Goal: Task Accomplishment & Management: Manage account settings

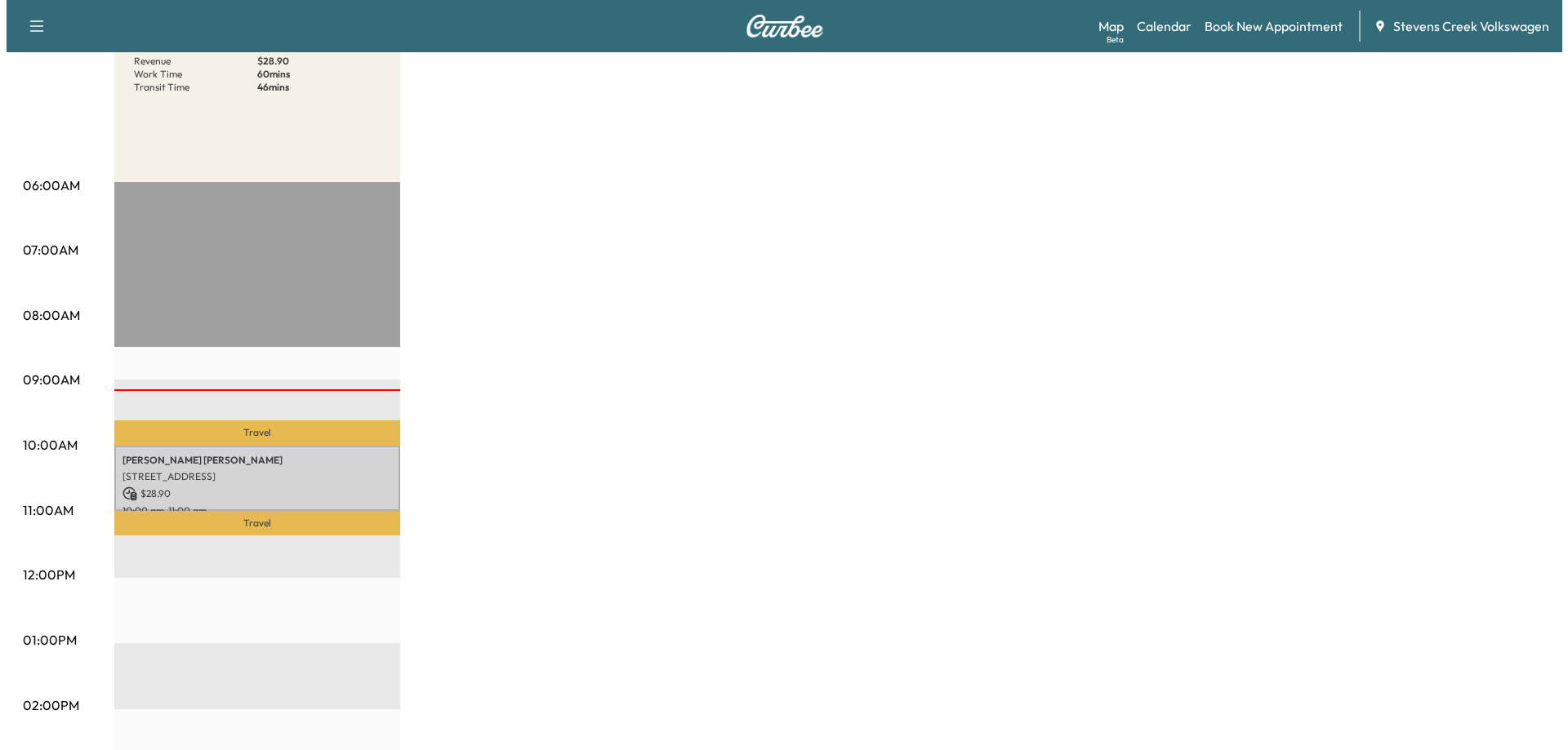
scroll to position [245, 0]
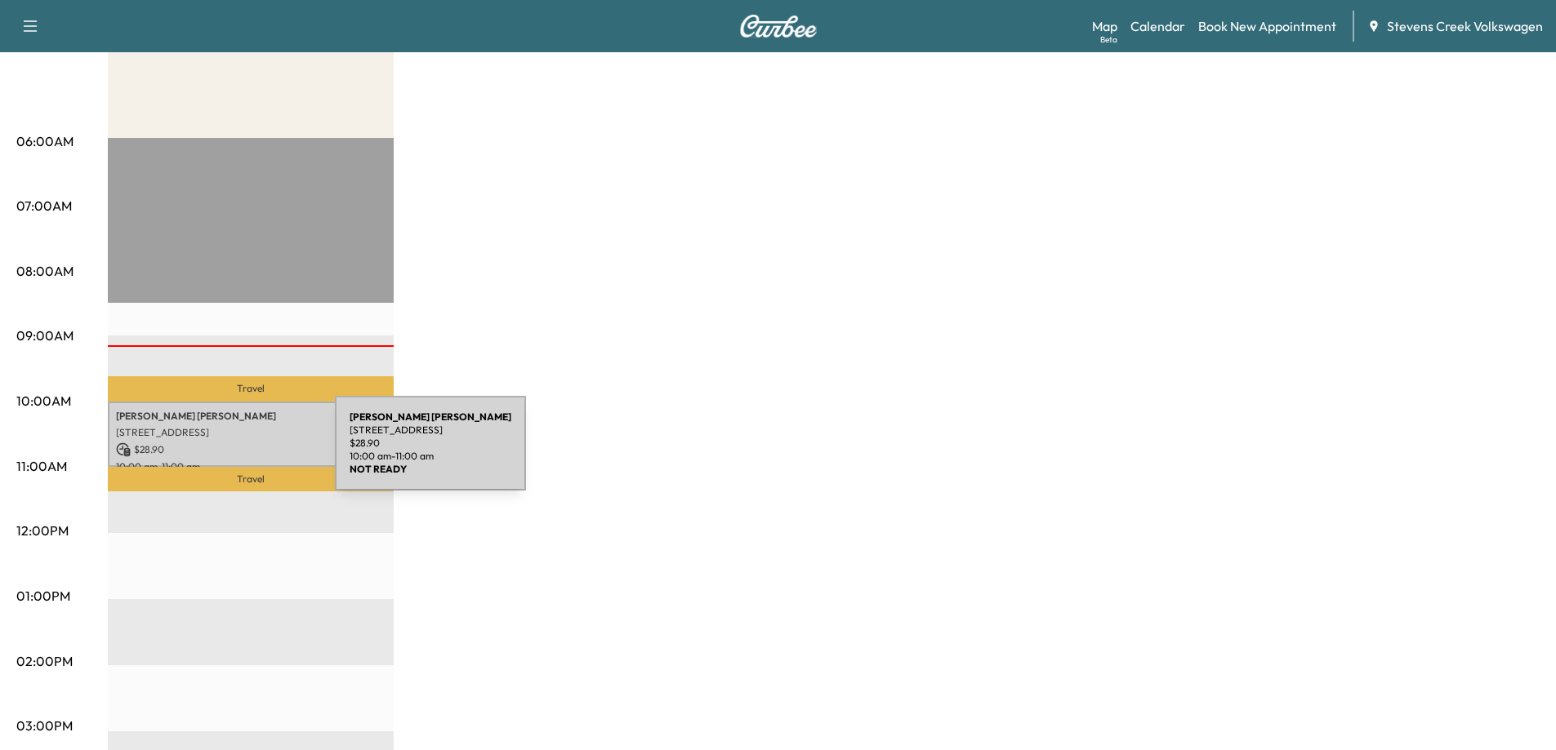
click at [211, 453] on p "$ 28.90" at bounding box center [250, 450] width 269 height 15
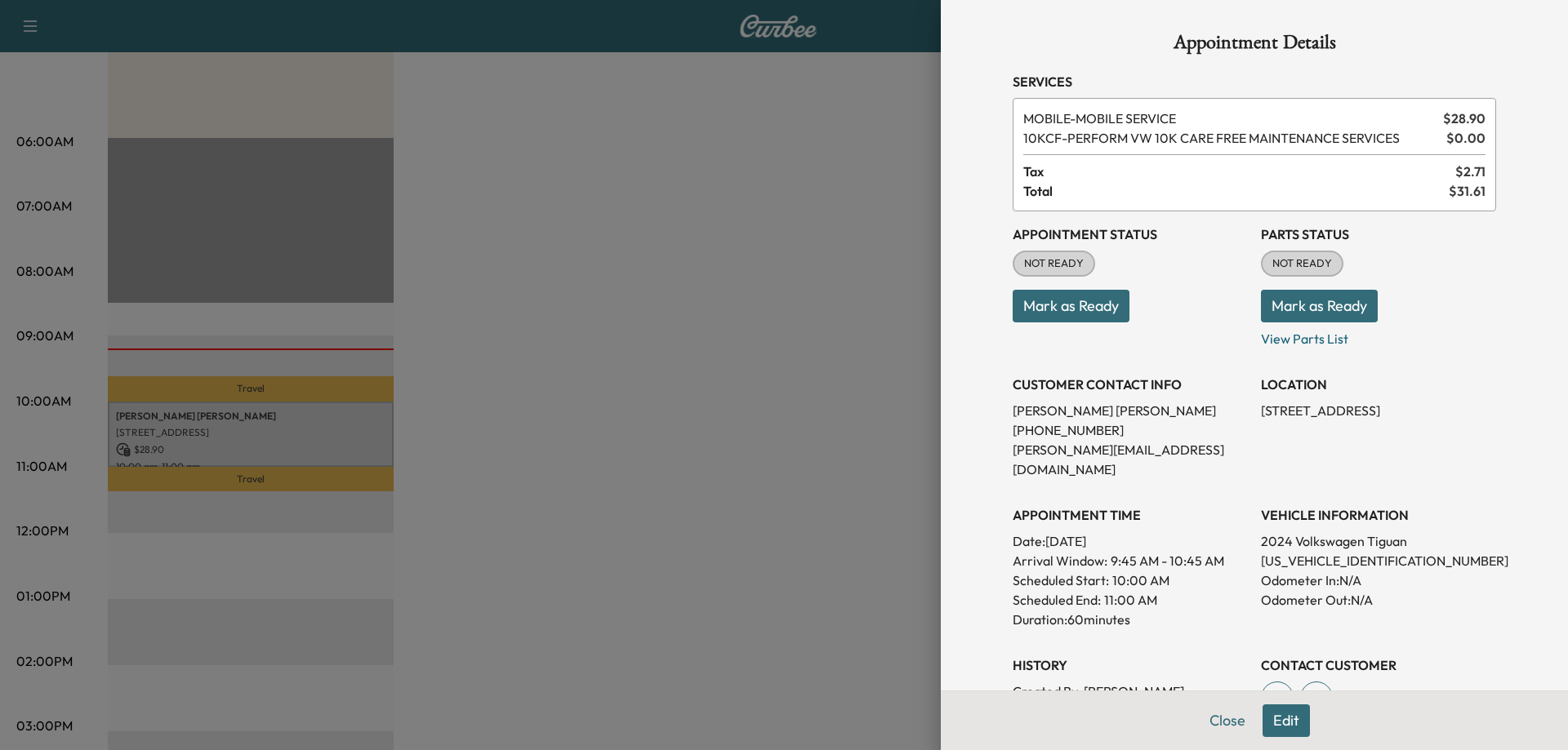
click at [286, 443] on div at bounding box center [784, 375] width 1568 height 750
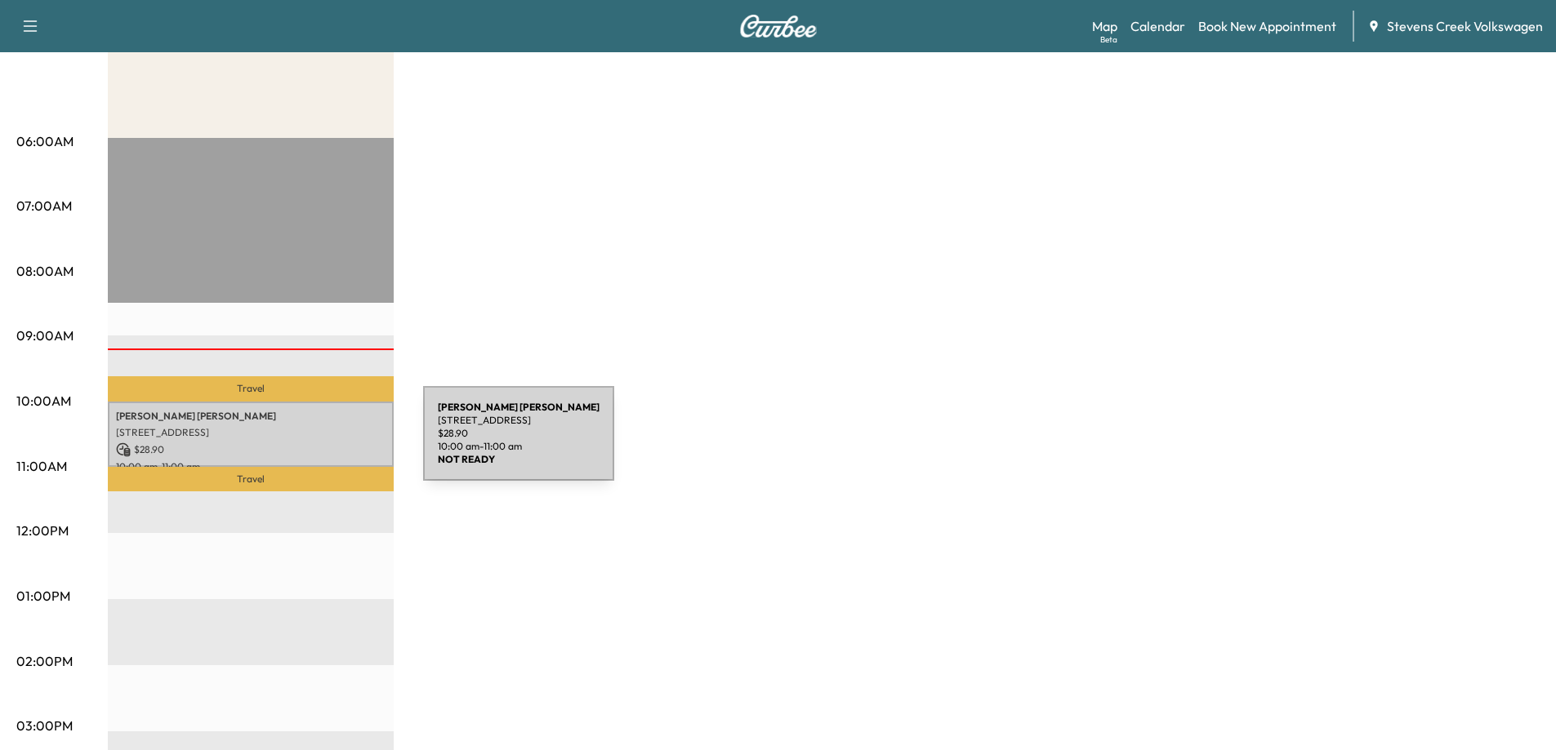
click at [300, 443] on p "$ 28.90" at bounding box center [250, 450] width 269 height 15
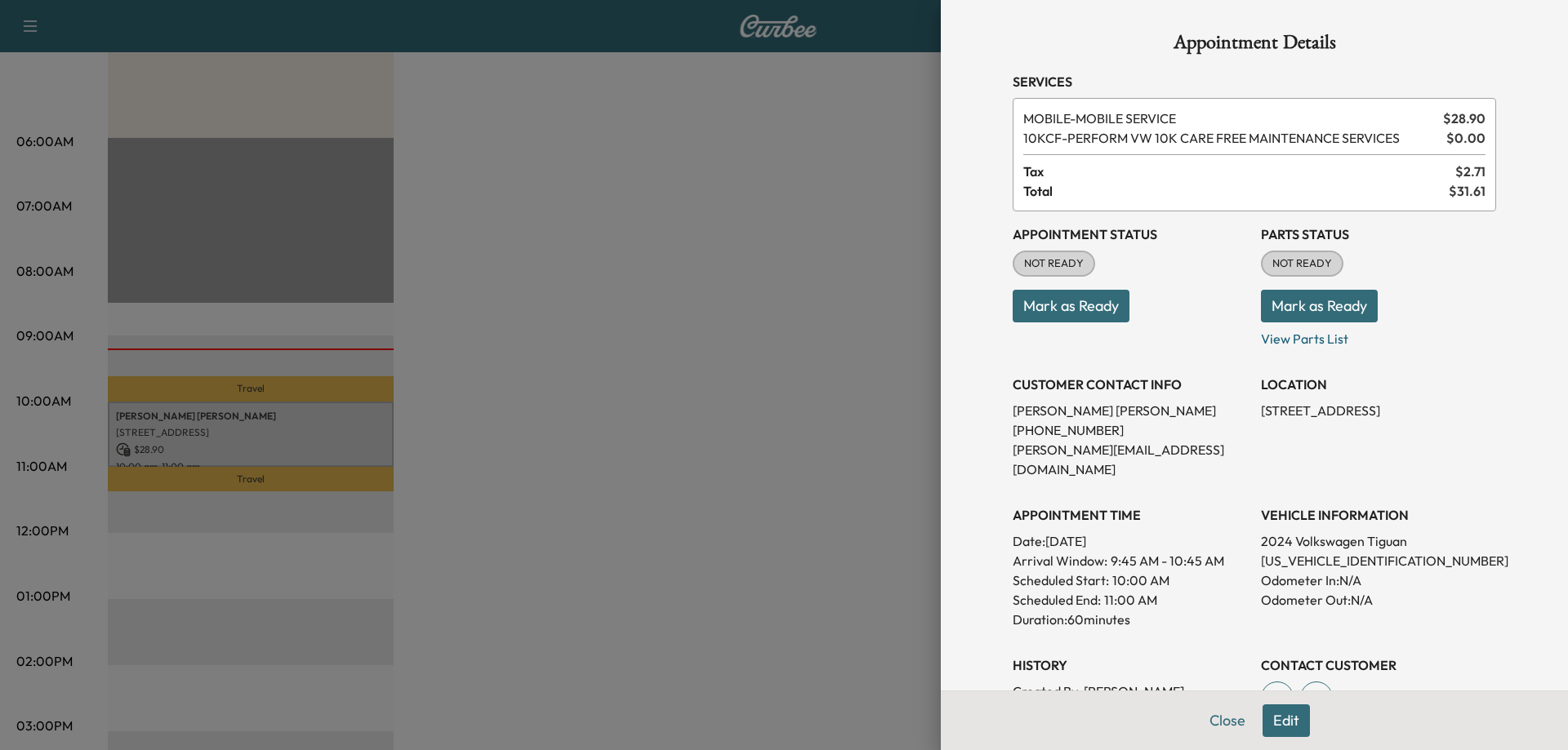
click at [1277, 551] on p "[US_VEHICLE_IDENTIFICATION_NUMBER]" at bounding box center [1378, 561] width 235 height 20
copy p "[US_VEHICLE_IDENTIFICATION_NUMBER]"
click at [467, 582] on div at bounding box center [784, 375] width 1568 height 750
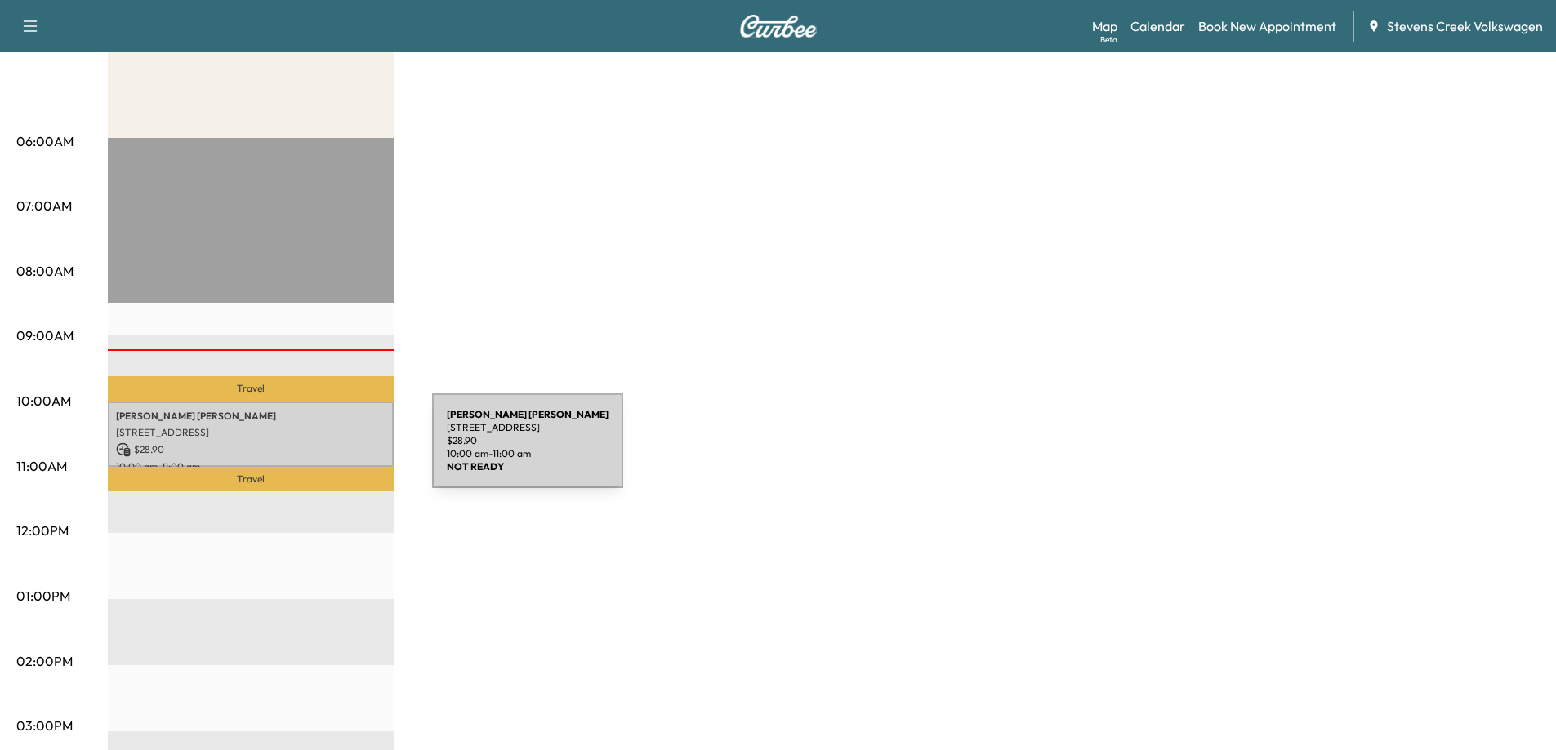
click at [309, 449] on p "$ 28.90" at bounding box center [250, 450] width 269 height 15
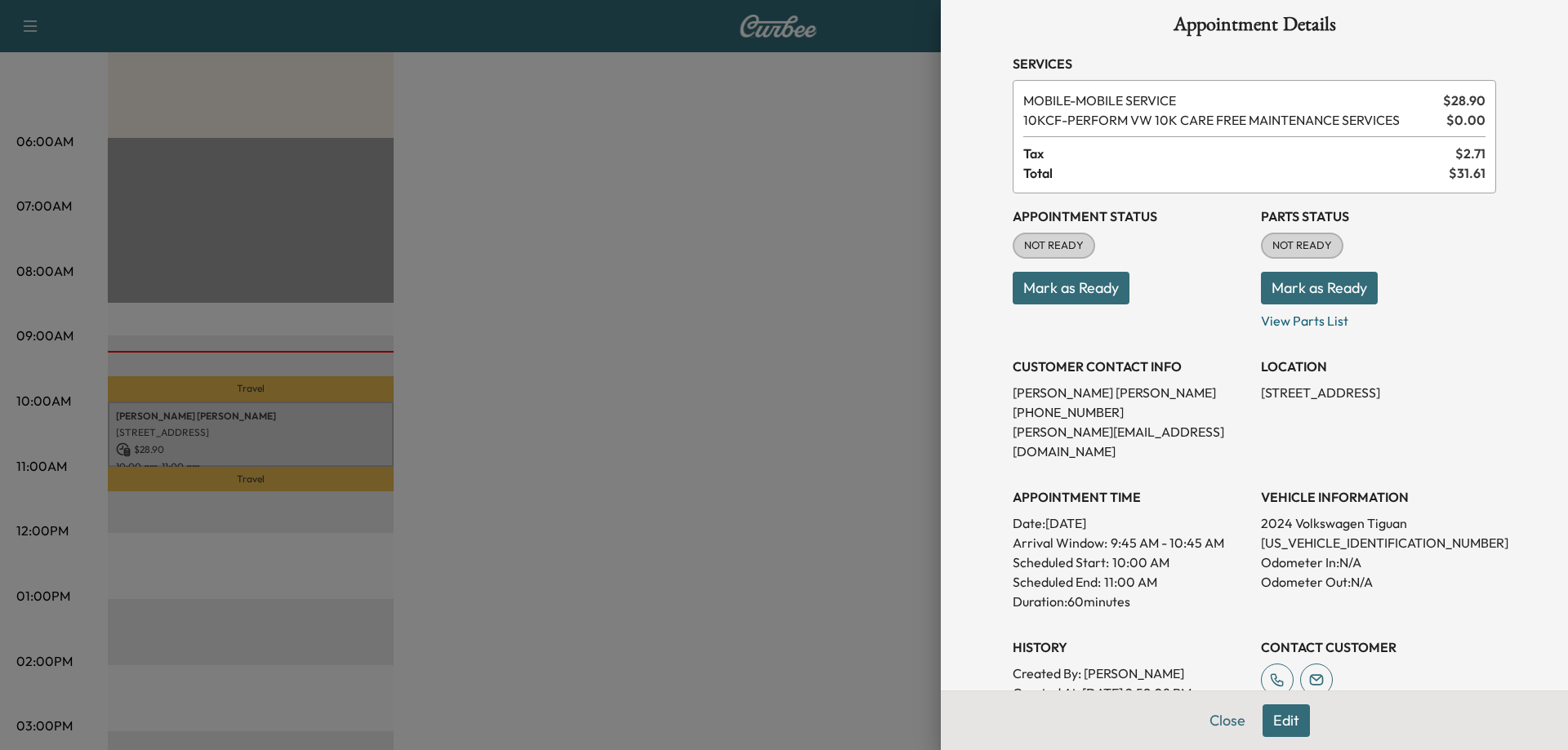
scroll to position [0, 0]
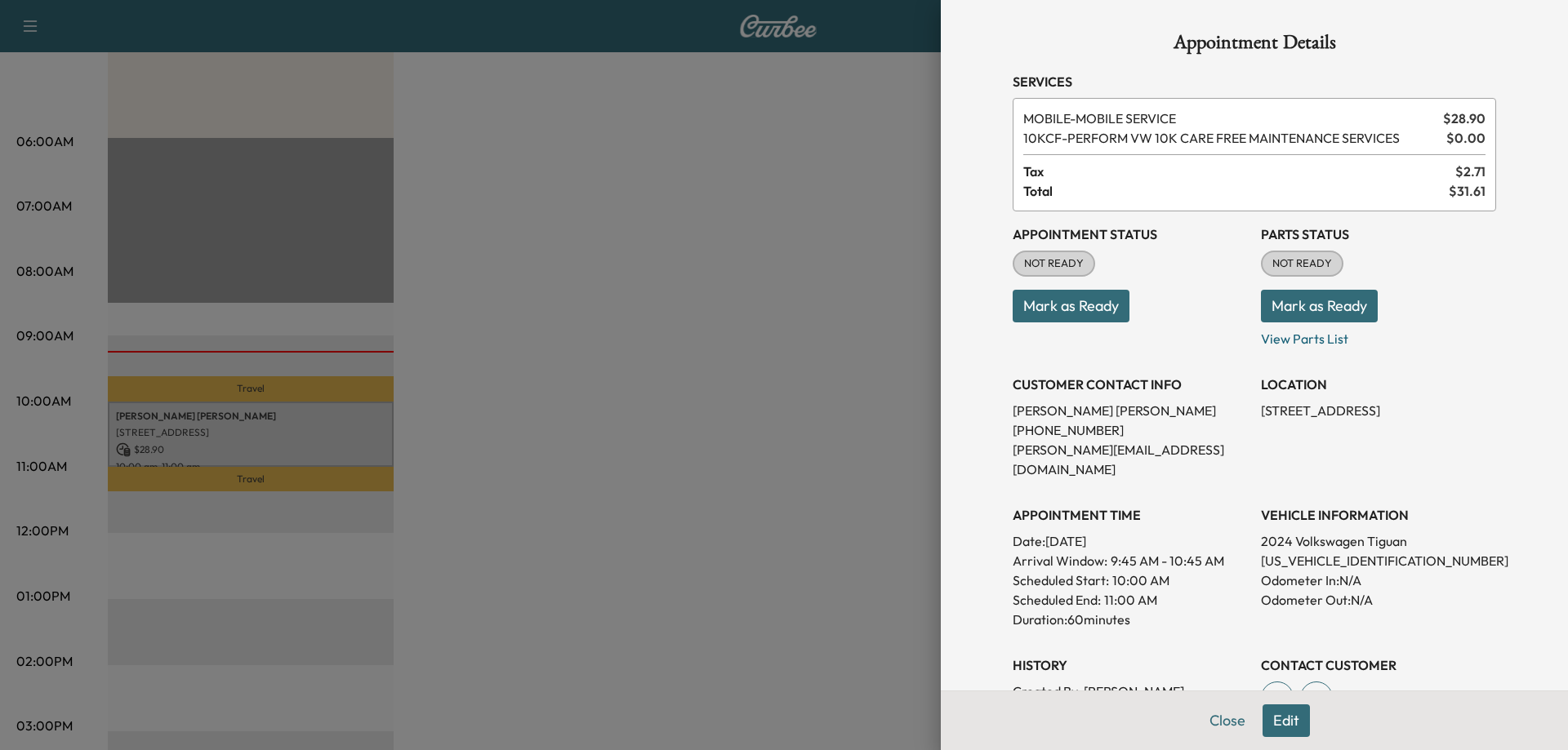
drag, startPoint x: 1240, startPoint y: 407, endPoint x: 1285, endPoint y: 427, distance: 49.0
click at [1280, 424] on div "Appointment Status NOT READY Mark as Ready Parts Status NOT READY Mark as Ready…" at bounding box center [1254, 466] width 483 height 510
click at [1298, 421] on p "[STREET_ADDRESS]" at bounding box center [1378, 411] width 235 height 20
drag, startPoint x: 1249, startPoint y: 412, endPoint x: 1322, endPoint y: 432, distance: 76.3
click at [1322, 421] on p "[STREET_ADDRESS]" at bounding box center [1378, 411] width 235 height 20
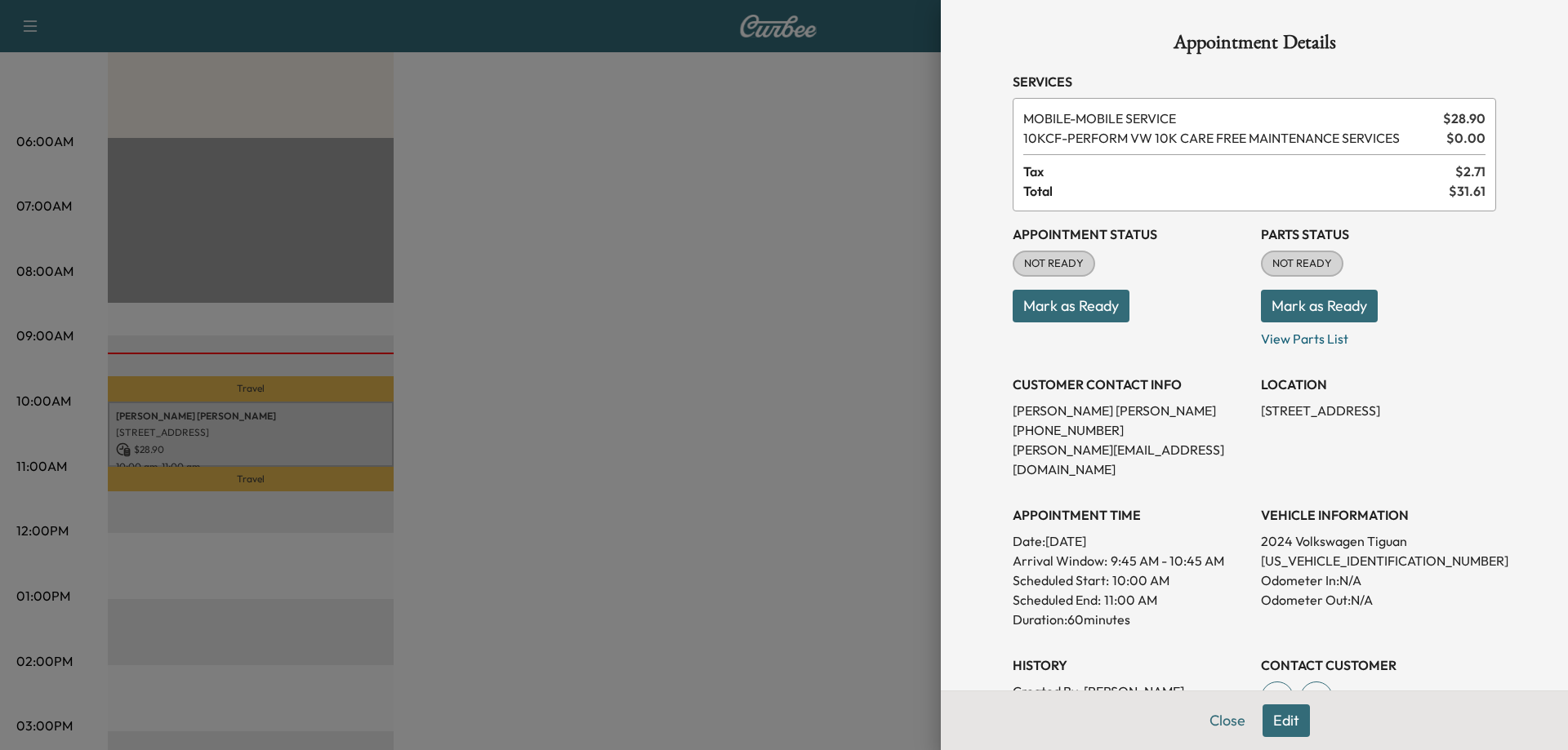
click at [797, 293] on div at bounding box center [784, 375] width 1568 height 750
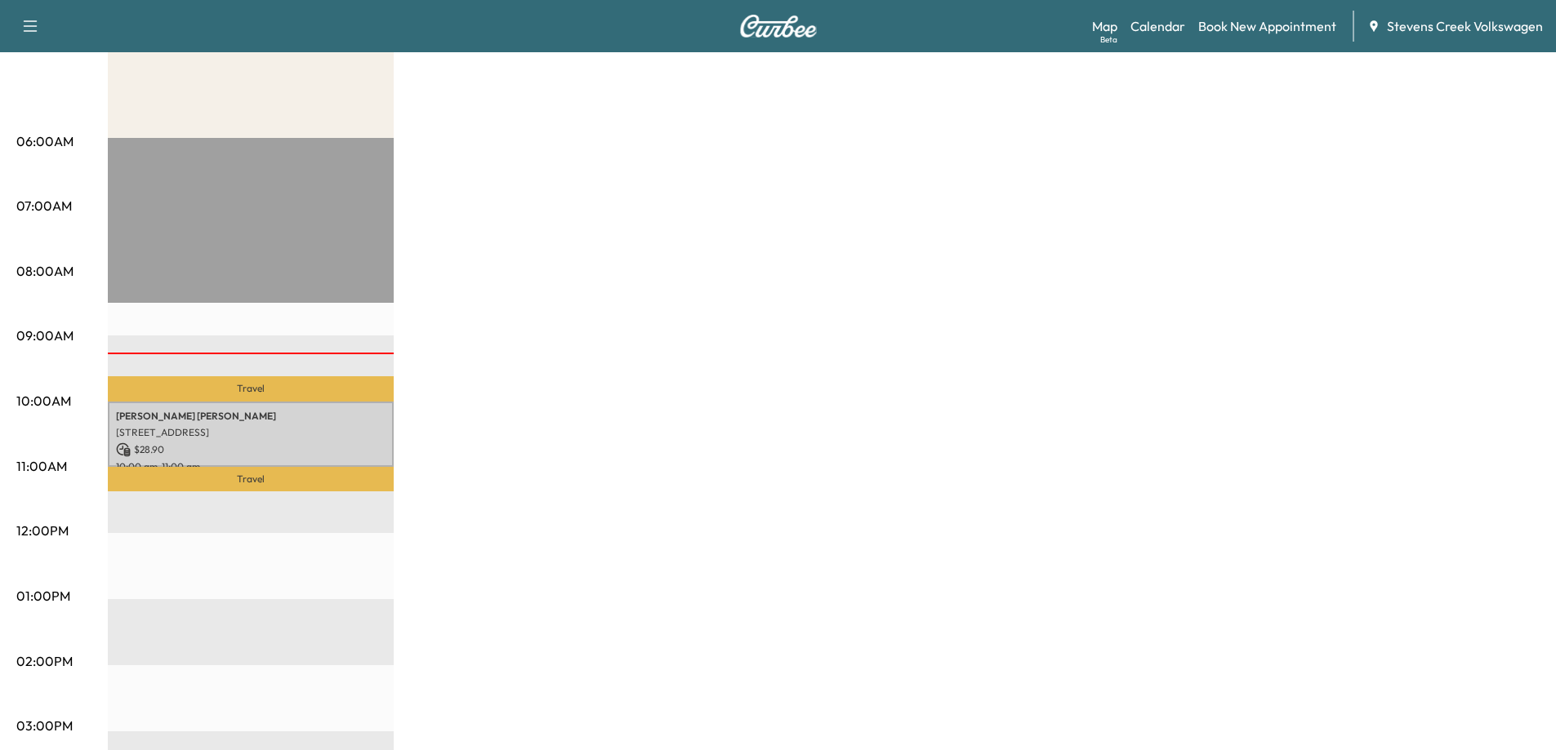
click at [808, 445] on div "Mobility Tiguan Revenue $ 28.90 Work Time 60 mins Transit Time 46 mins Travel […" at bounding box center [823, 580] width 1431 height 1225
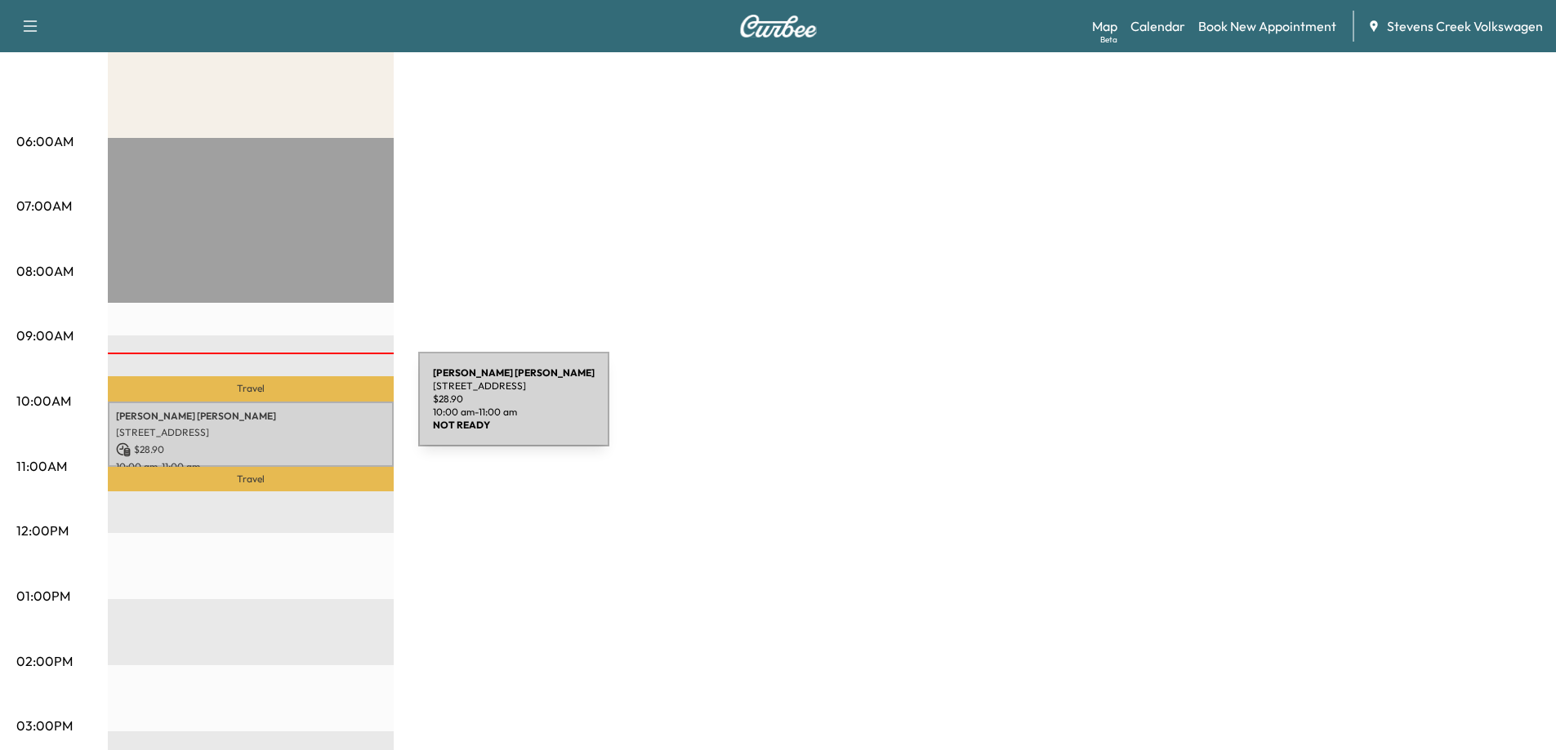
click at [295, 410] on p "[PERSON_NAME]" at bounding box center [250, 416] width 269 height 13
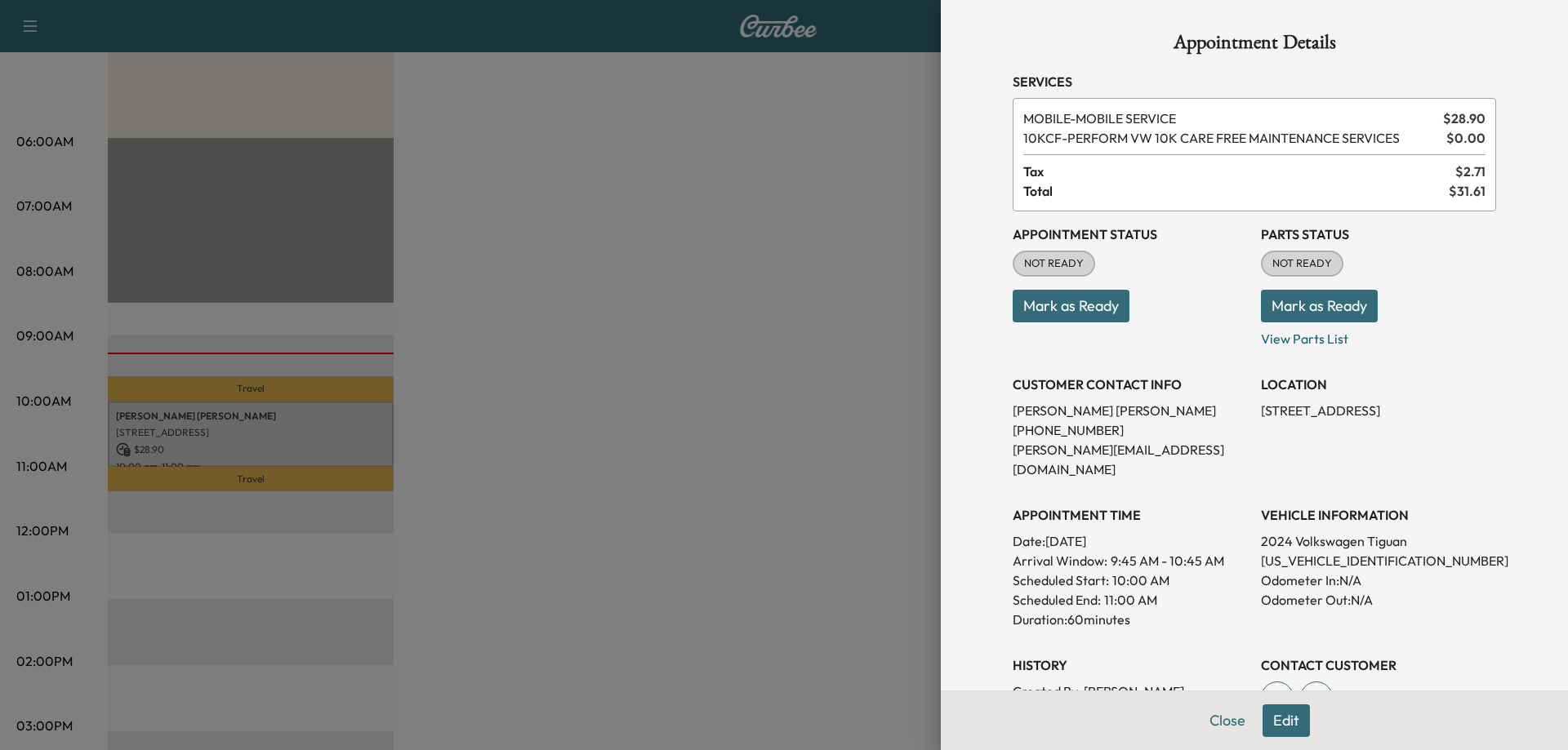
click at [728, 461] on div at bounding box center [784, 375] width 1568 height 750
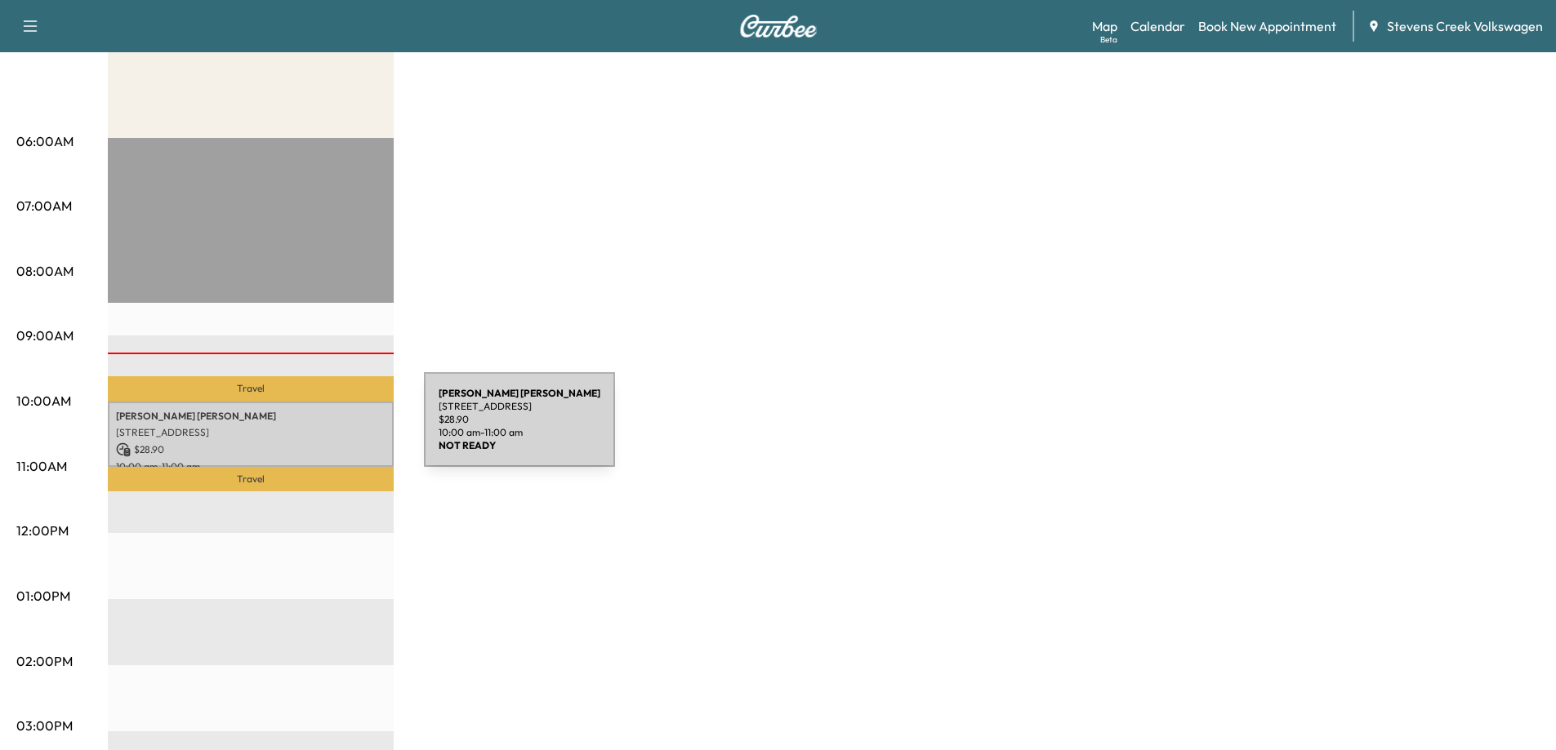
click at [301, 430] on p "[STREET_ADDRESS]" at bounding box center [250, 432] width 269 height 13
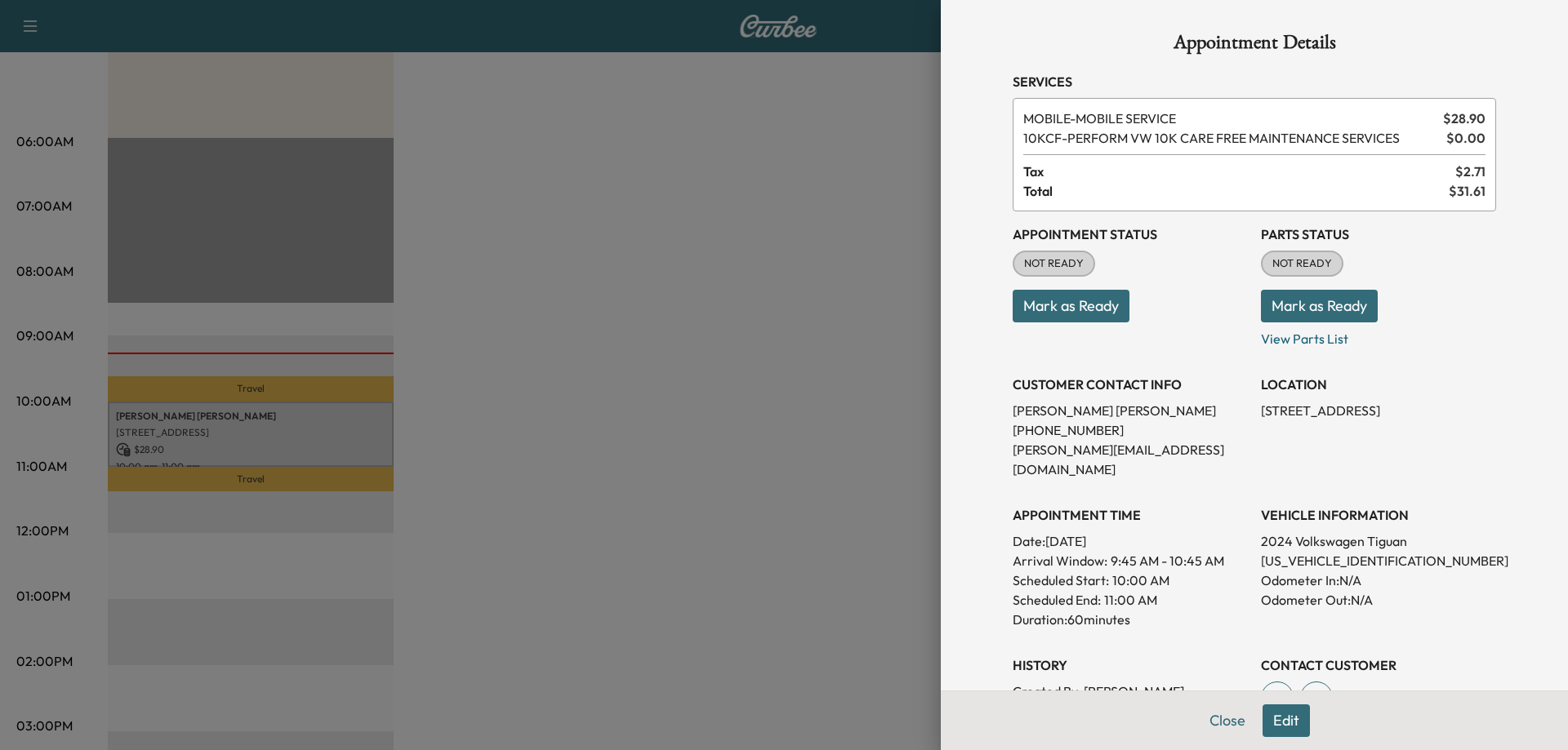
click at [1067, 302] on button "Mark as Ready" at bounding box center [1071, 306] width 117 height 33
click at [1329, 314] on button "Mark as Ready" at bounding box center [1319, 306] width 117 height 33
click at [1061, 310] on button "Mark as Ready" at bounding box center [1071, 306] width 117 height 33
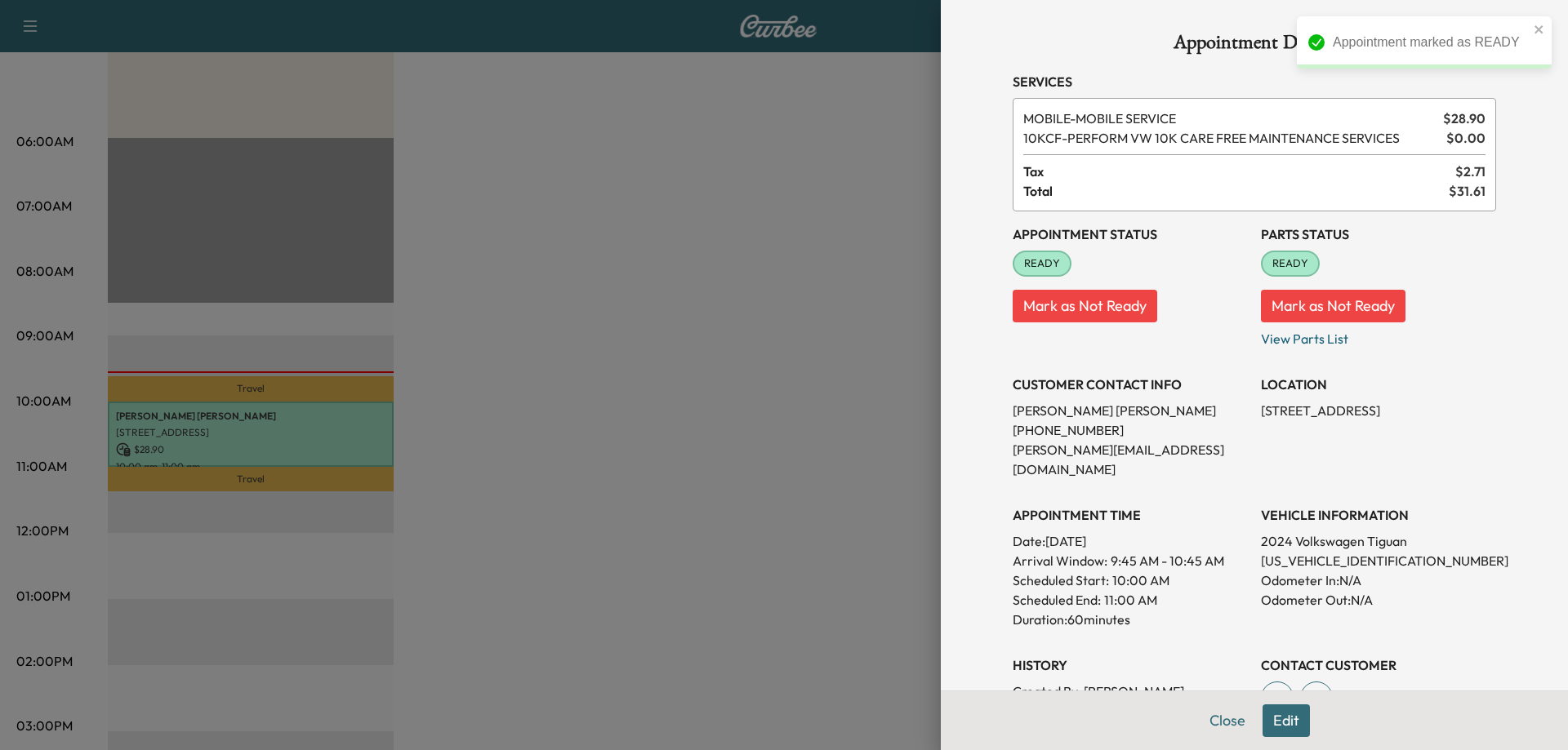
click at [744, 429] on div at bounding box center [784, 375] width 1568 height 750
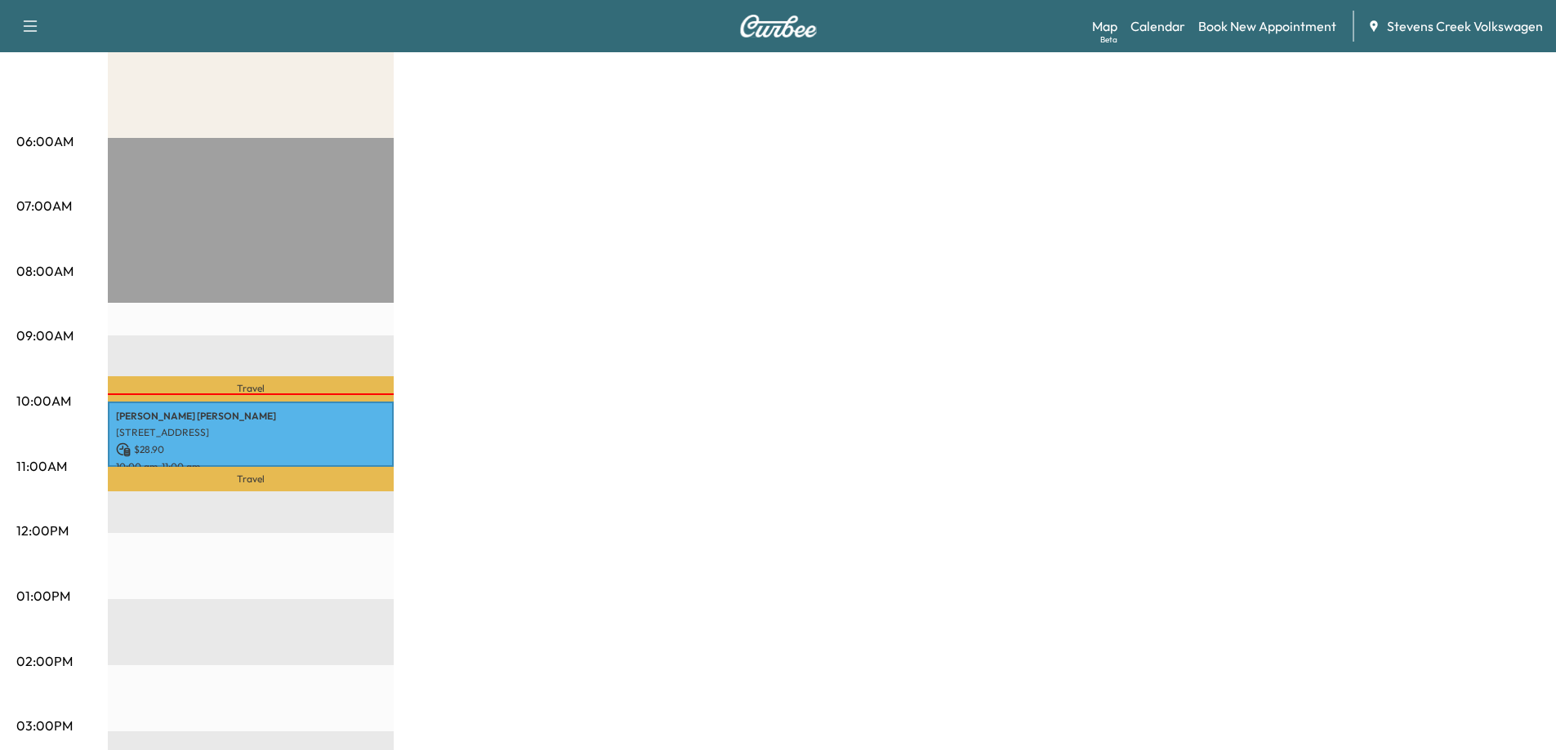
click at [935, 410] on div "Mobility Tiguan Revenue $ 28.90 Work Time 60 mins Transit Time 46 mins Travel […" at bounding box center [823, 580] width 1431 height 1225
